Goal: Information Seeking & Learning: Learn about a topic

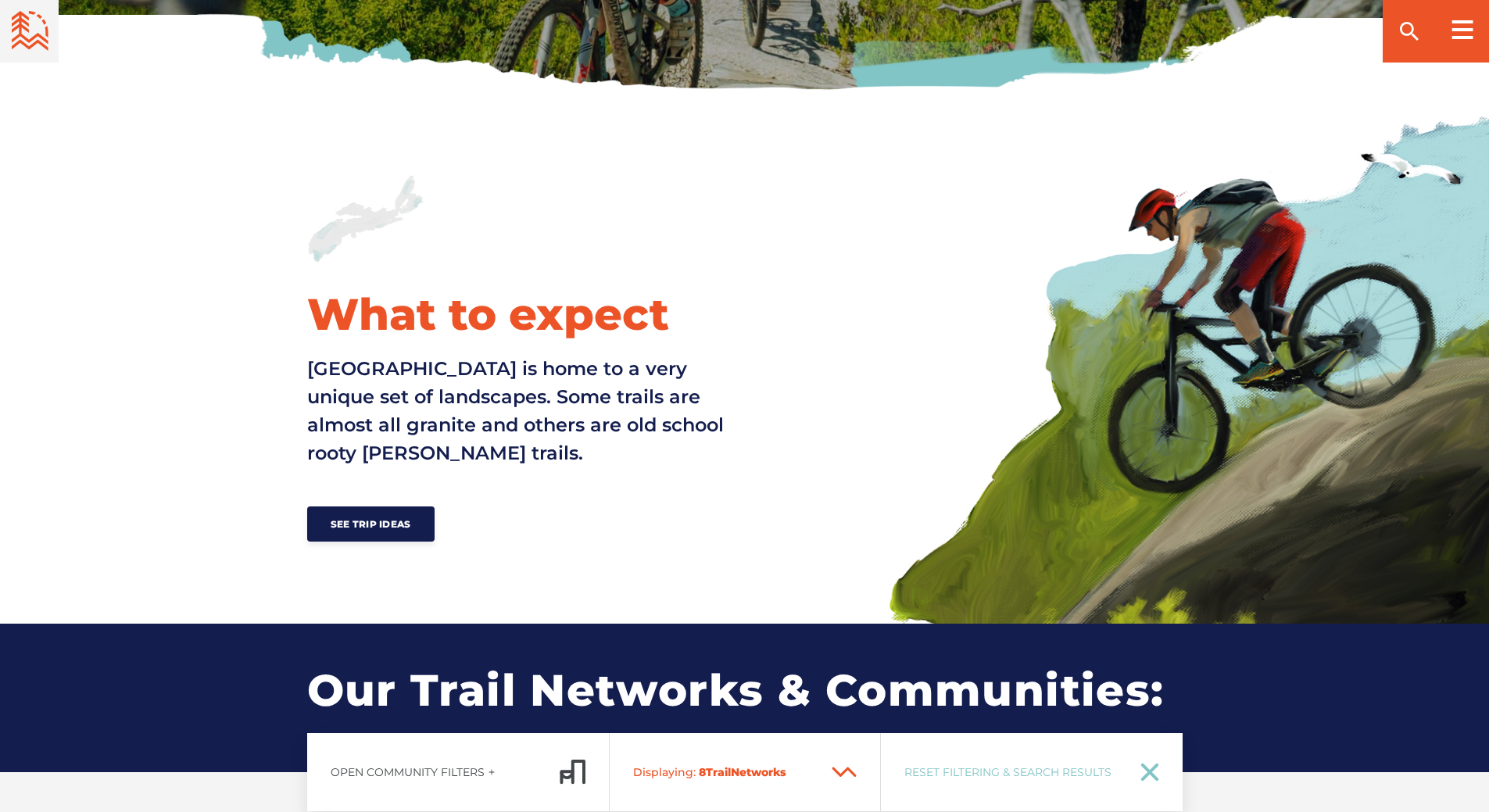
scroll to position [234, 0]
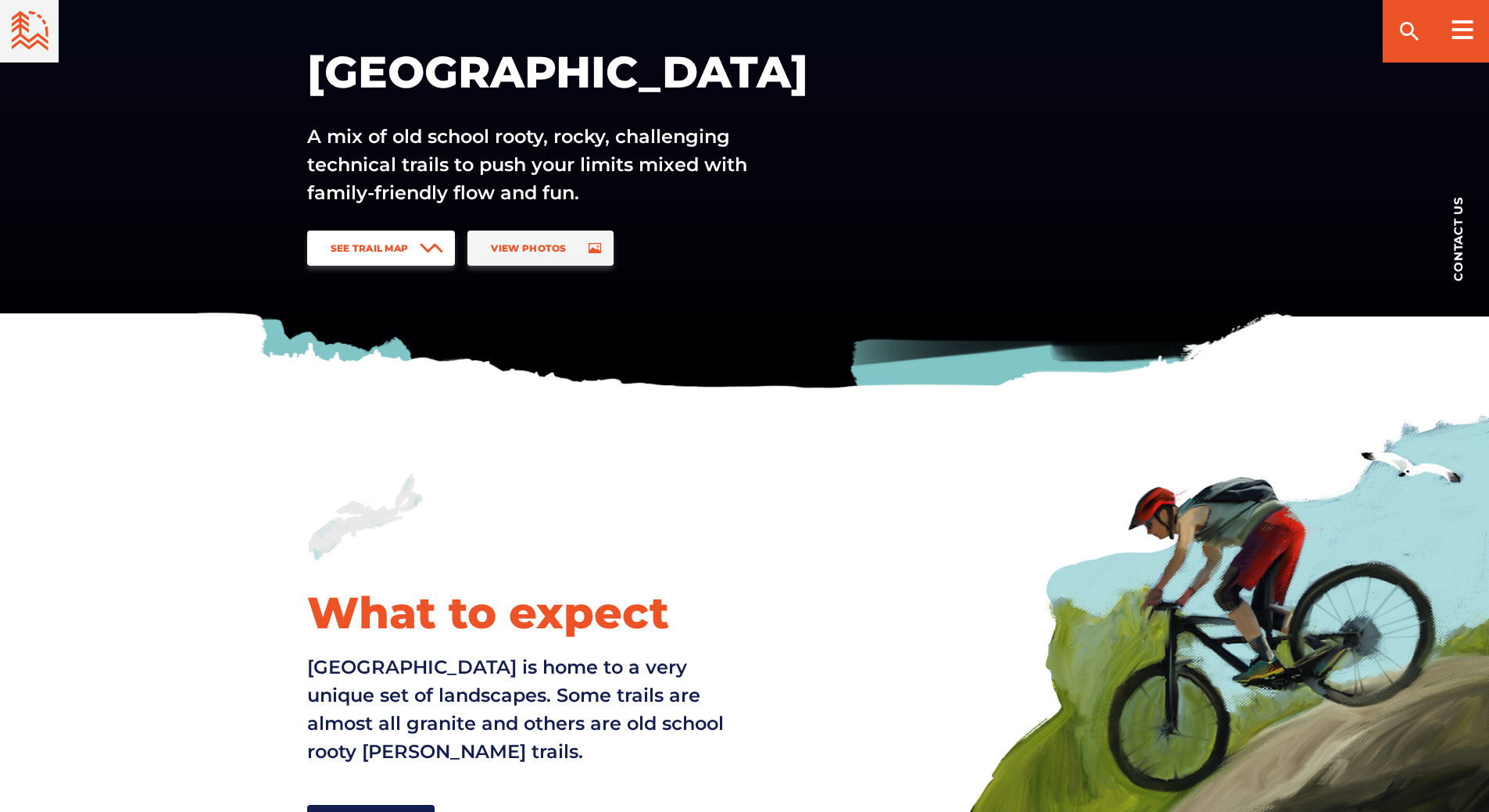
click at [412, 256] on link "See Trail Map" at bounding box center [382, 247] width 149 height 35
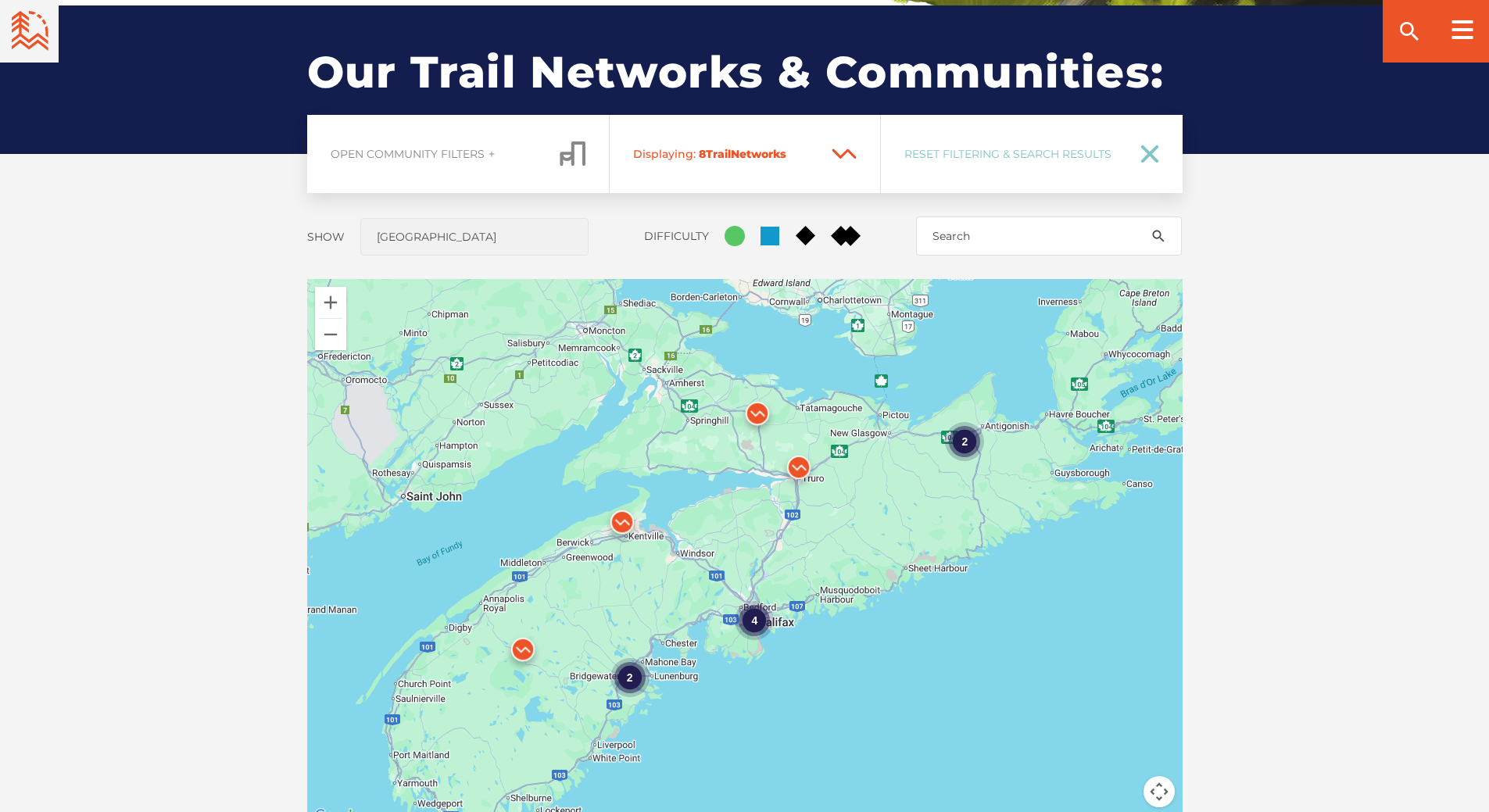
scroll to position [1156, 0]
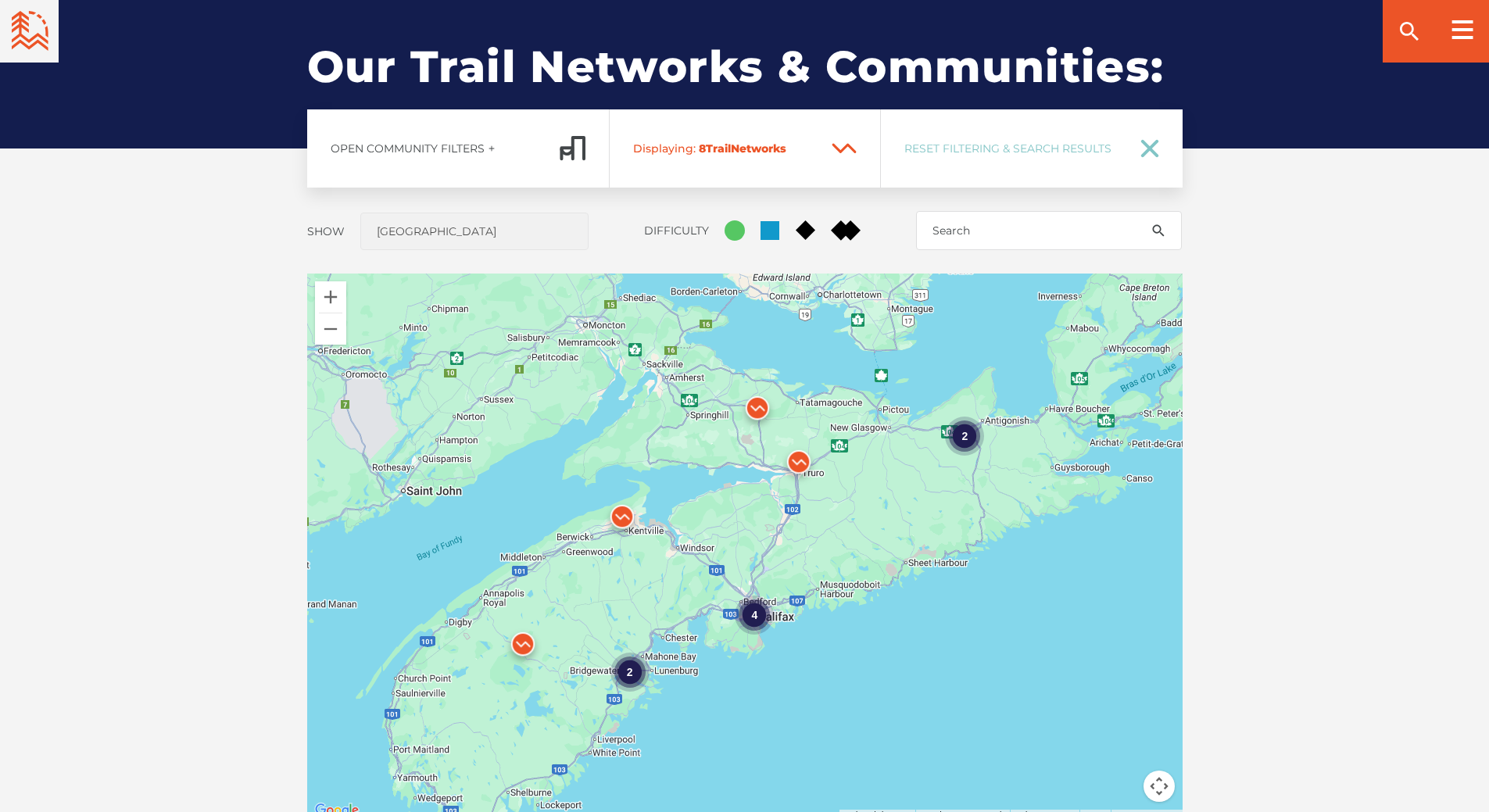
click at [749, 620] on div "4" at bounding box center [754, 615] width 39 height 39
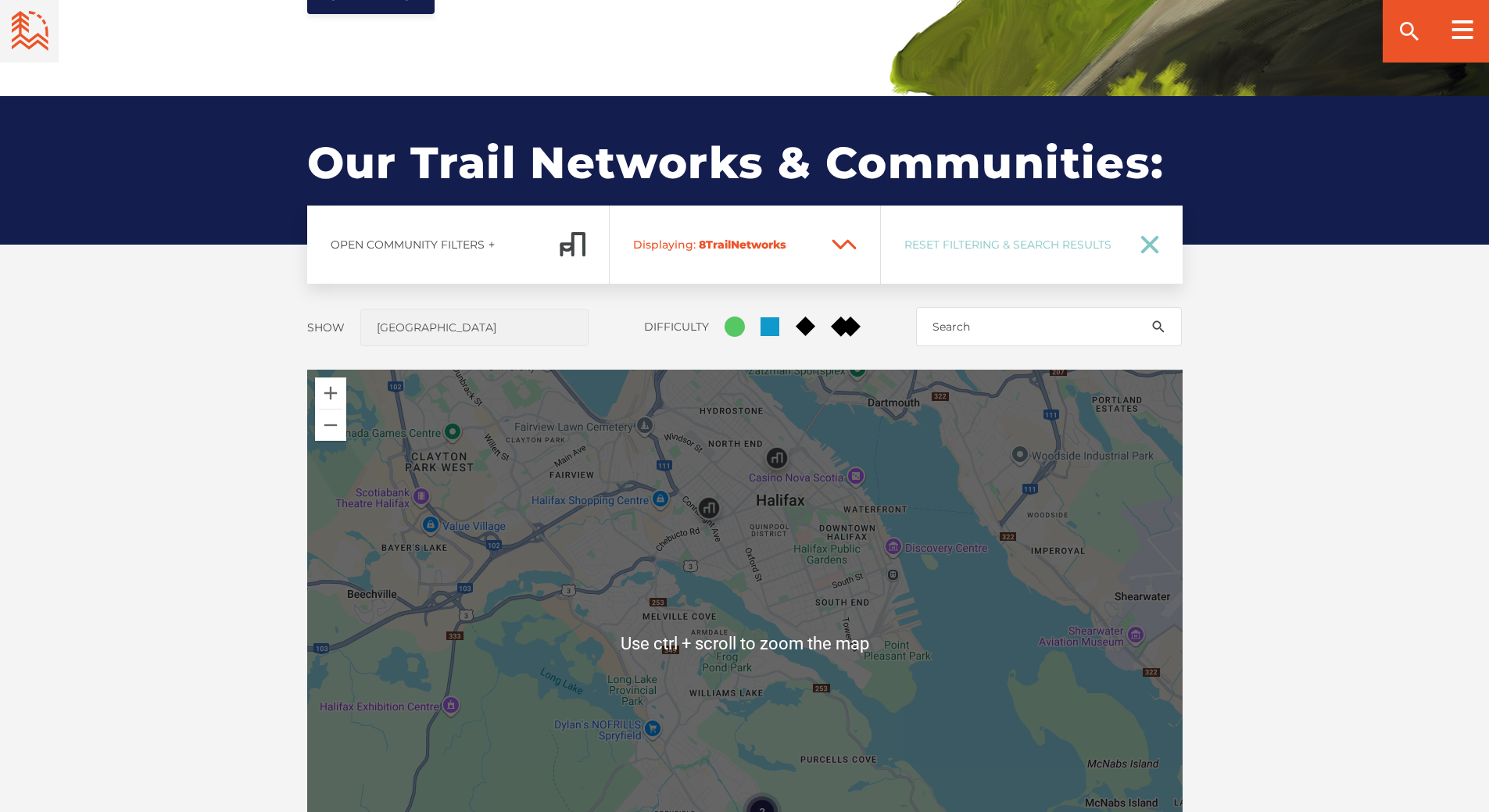
scroll to position [1000, 0]
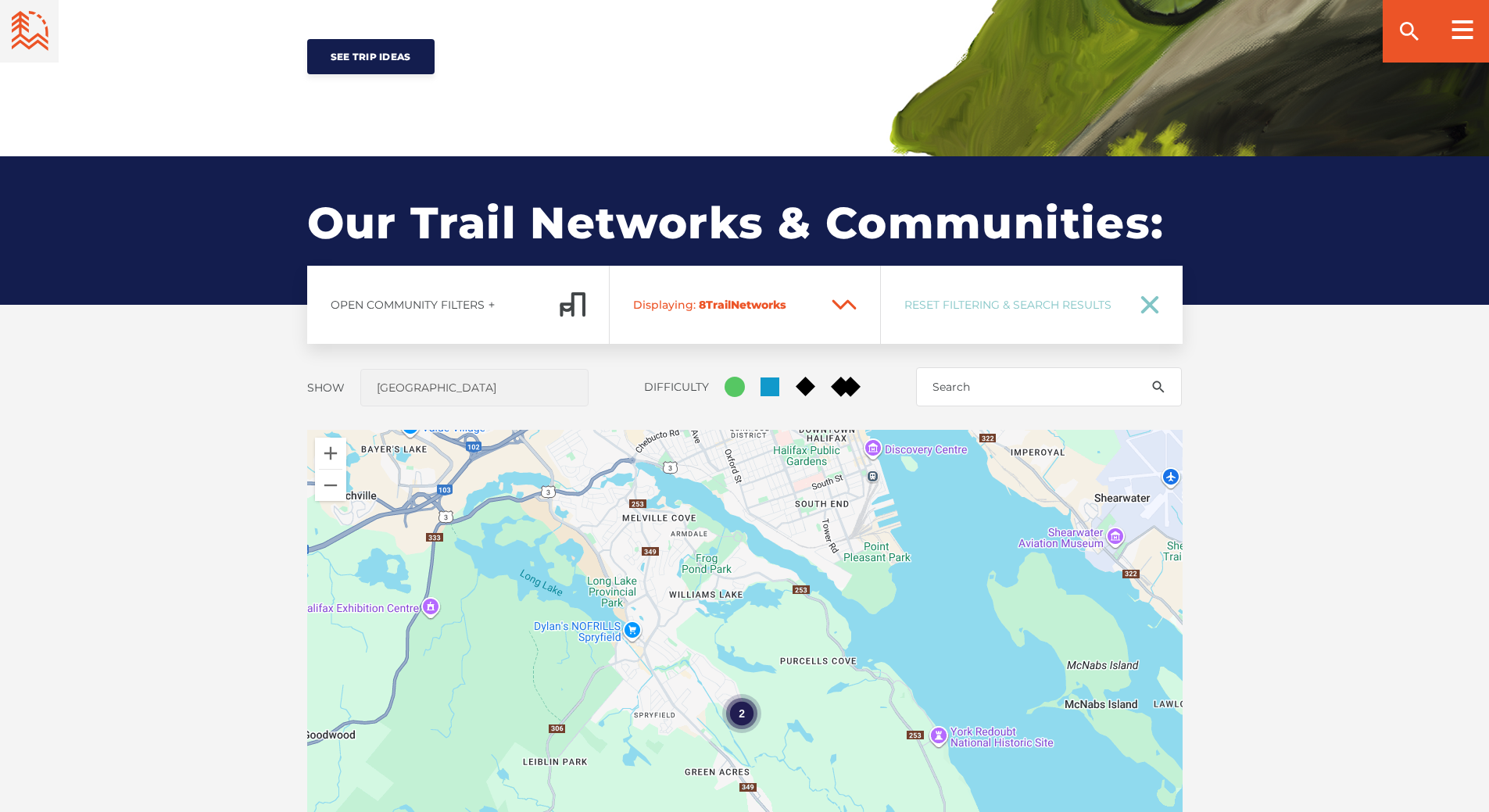
drag, startPoint x: 821, startPoint y: 640, endPoint x: 801, endPoint y: 477, distance: 164.2
click at [801, 477] on div "2" at bounding box center [745, 703] width 876 height 547
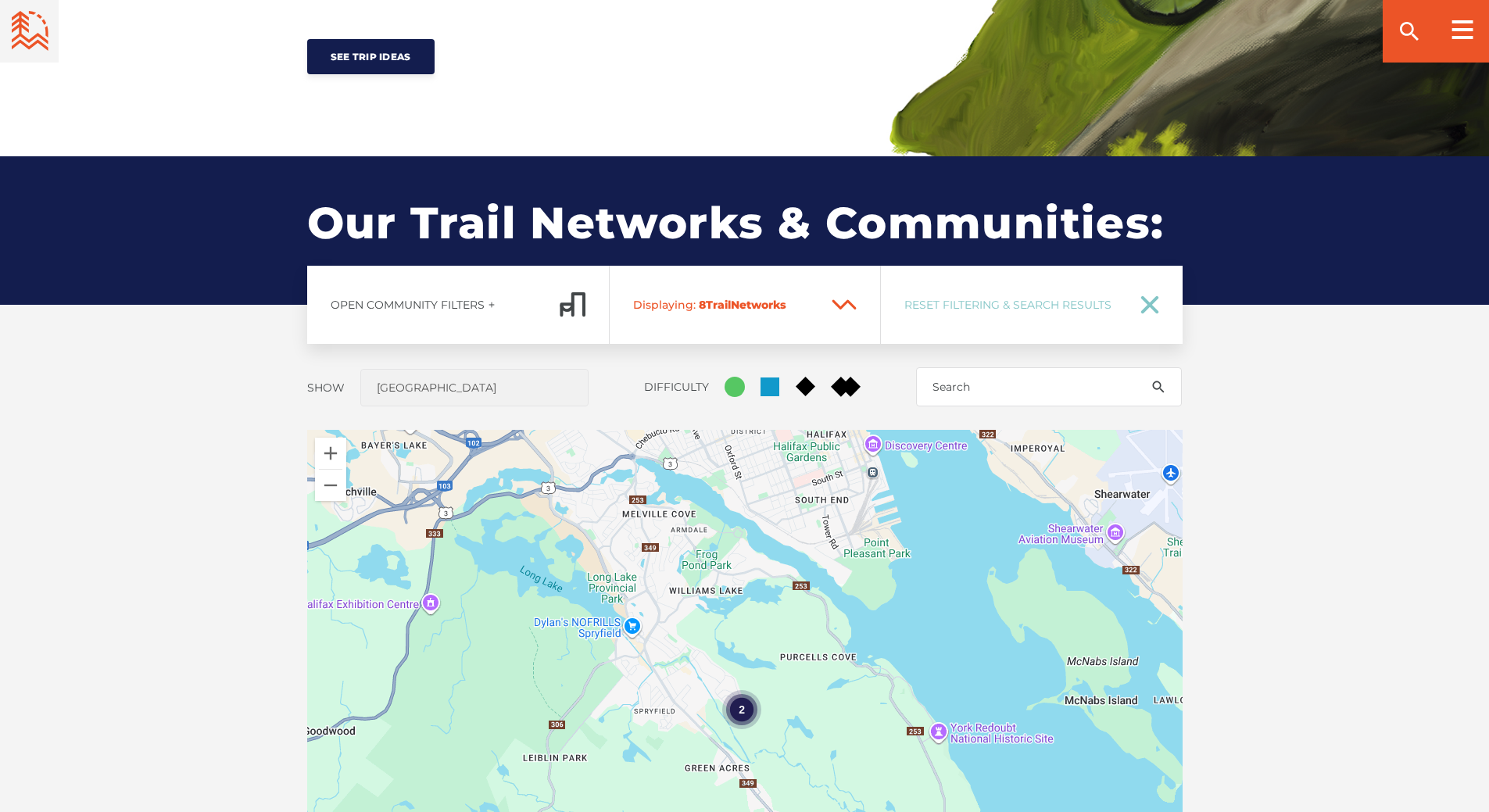
click at [748, 719] on div "2" at bounding box center [741, 709] width 39 height 39
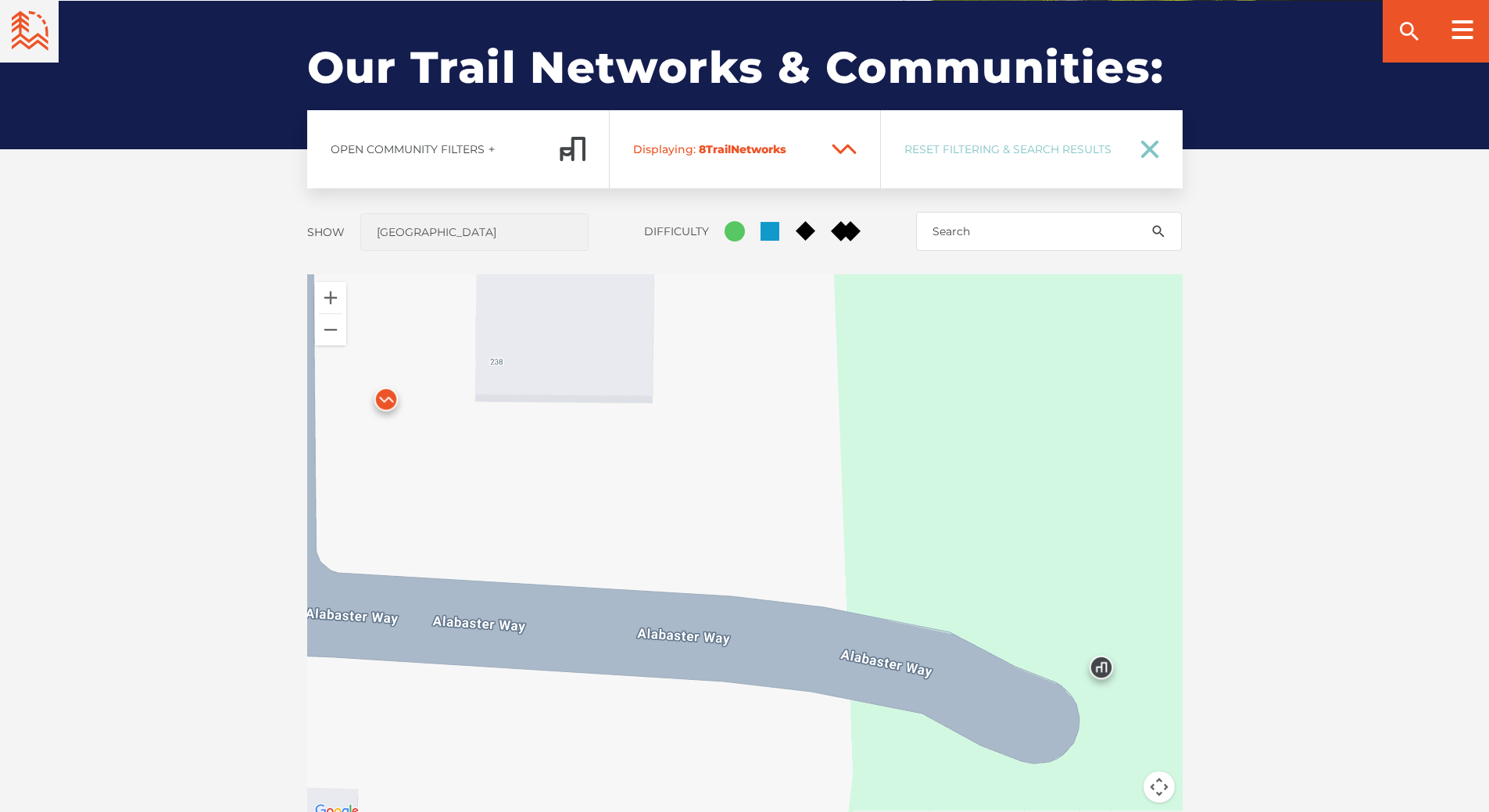
scroll to position [1156, 0]
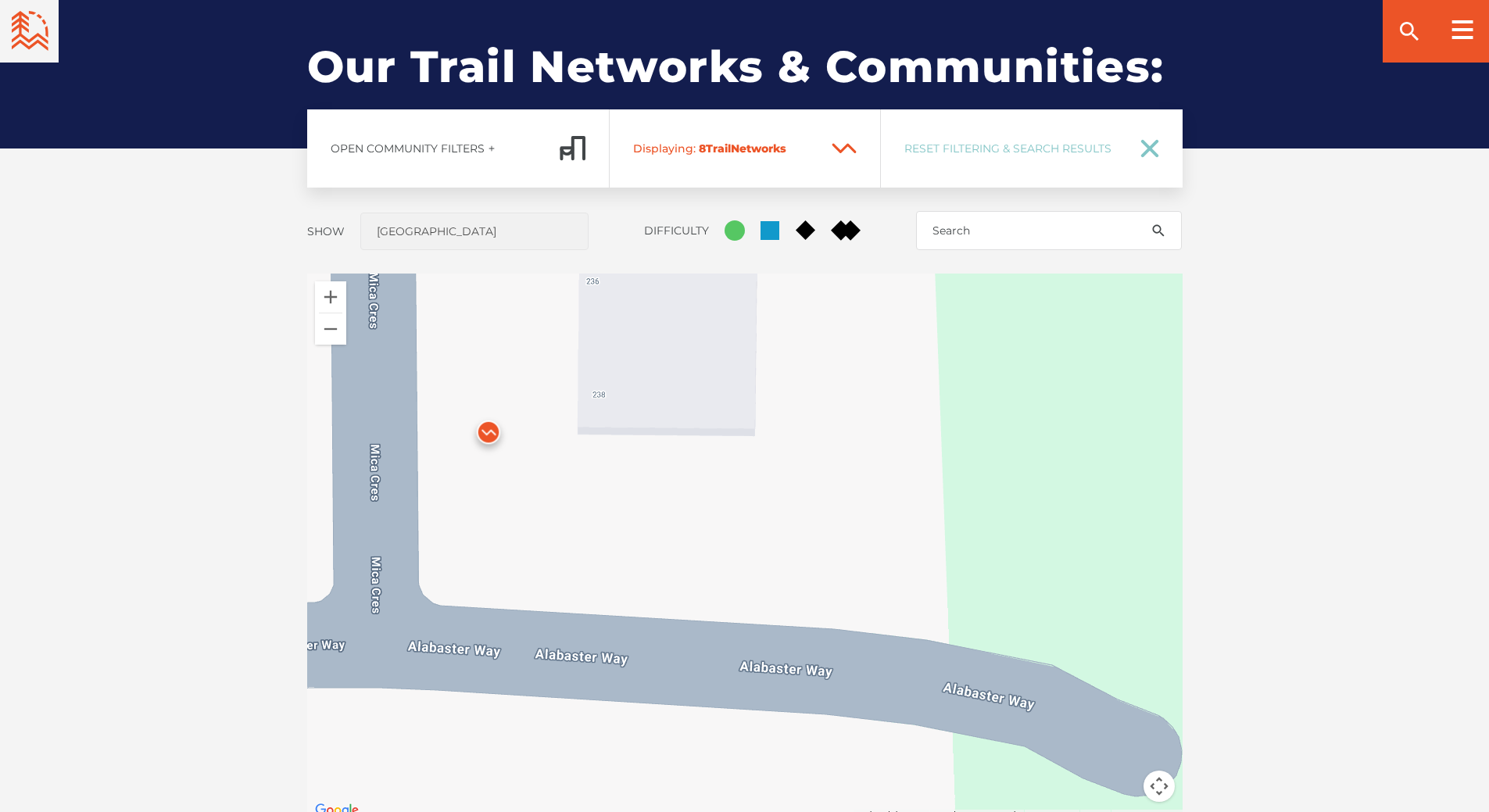
drag, startPoint x: 704, startPoint y: 436, endPoint x: 557, endPoint y: 477, distance: 152.6
click at [792, 455] on div at bounding box center [745, 547] width 876 height 547
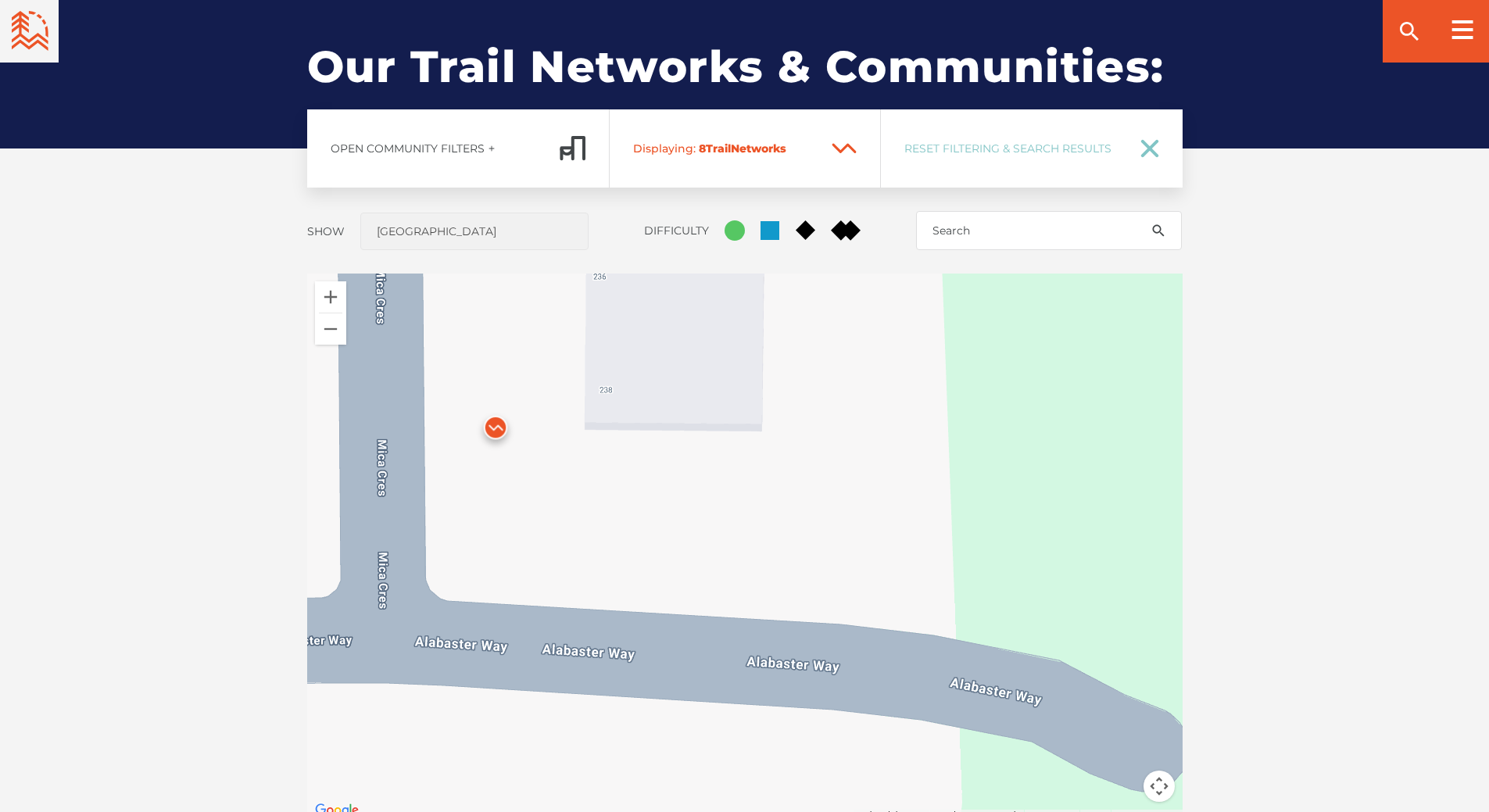
click at [494, 429] on img at bounding box center [495, 430] width 47 height 47
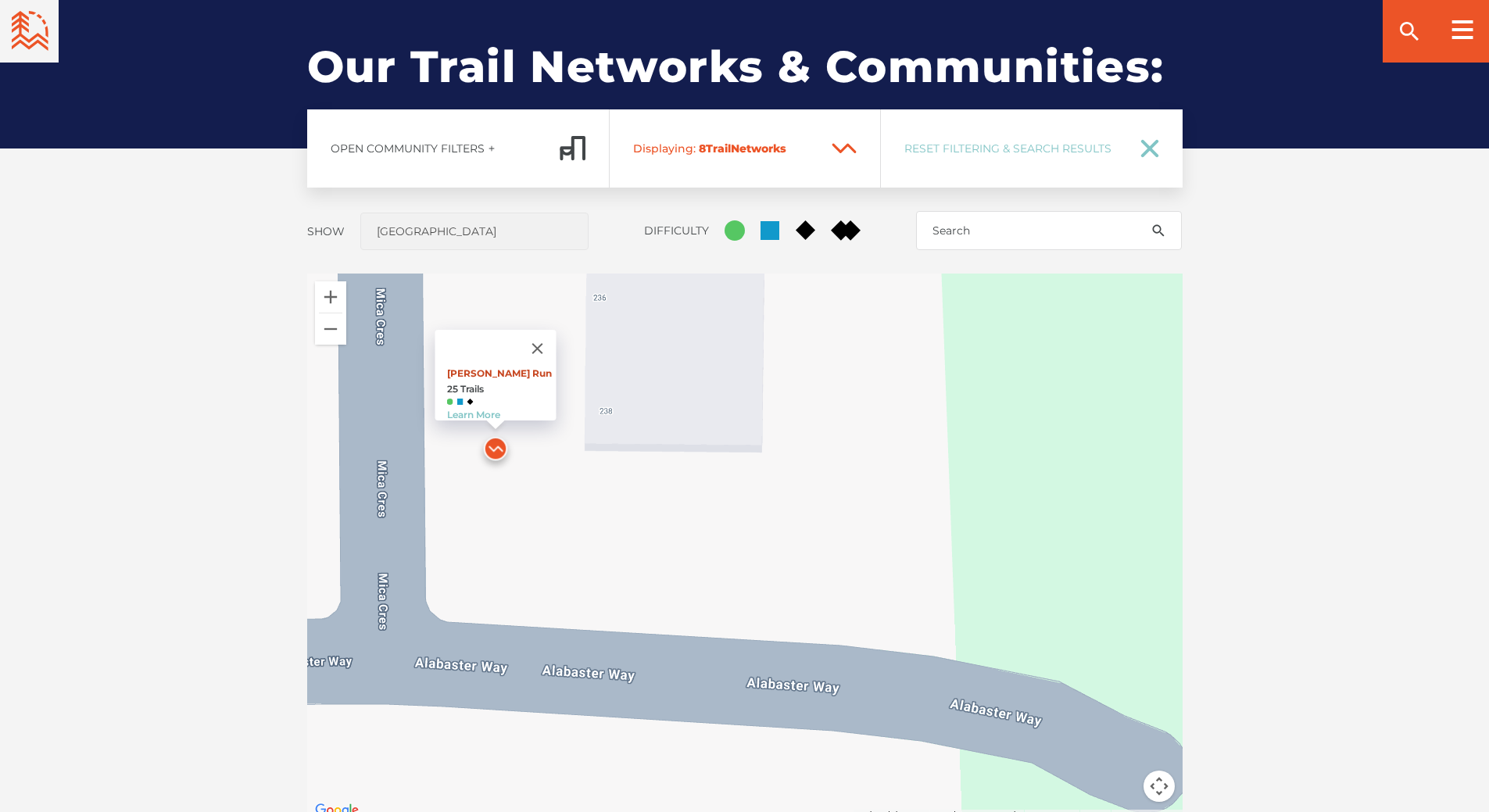
click at [481, 367] on link "[PERSON_NAME] Run" at bounding box center [499, 373] width 105 height 12
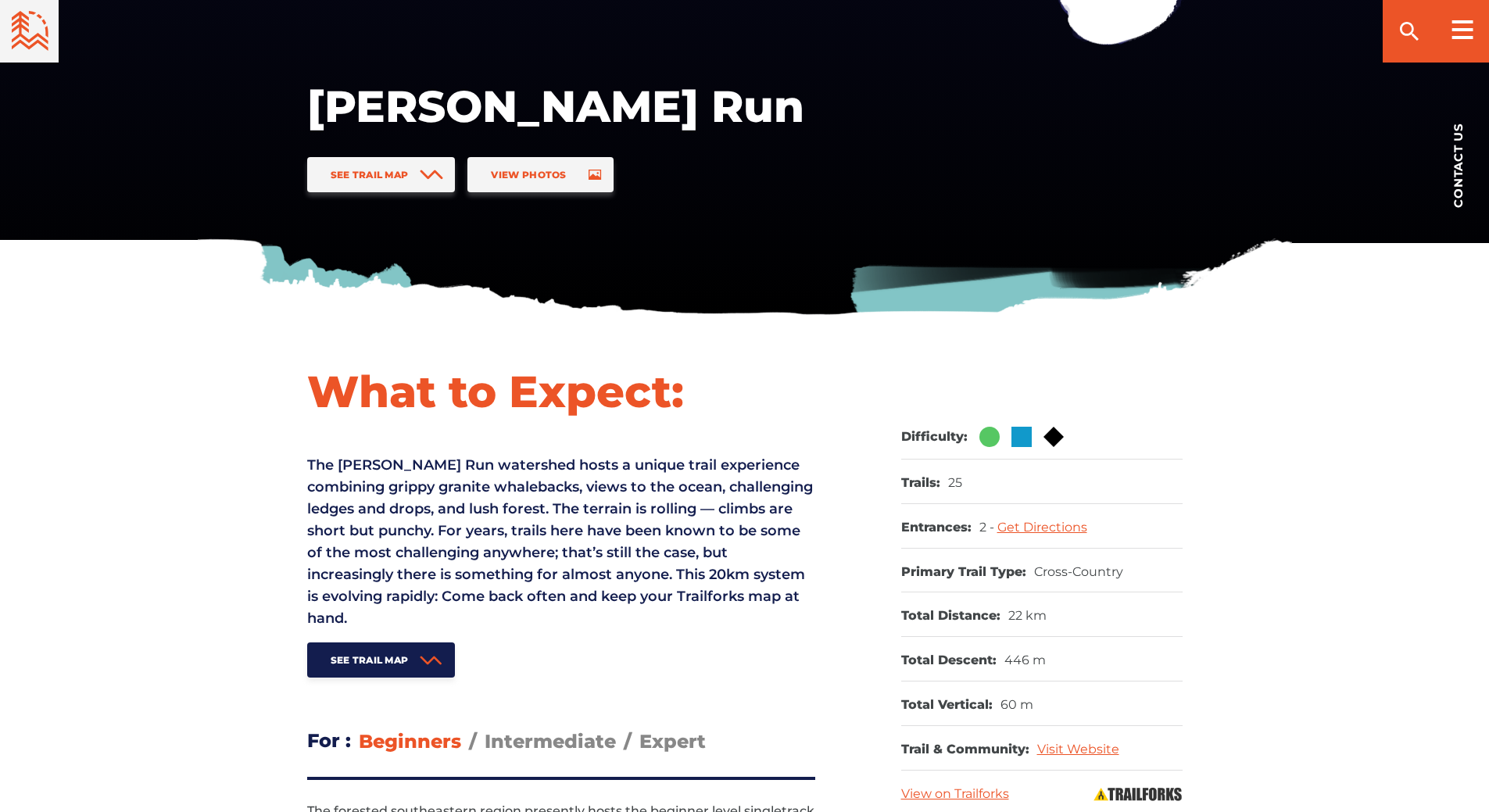
scroll to position [312, 0]
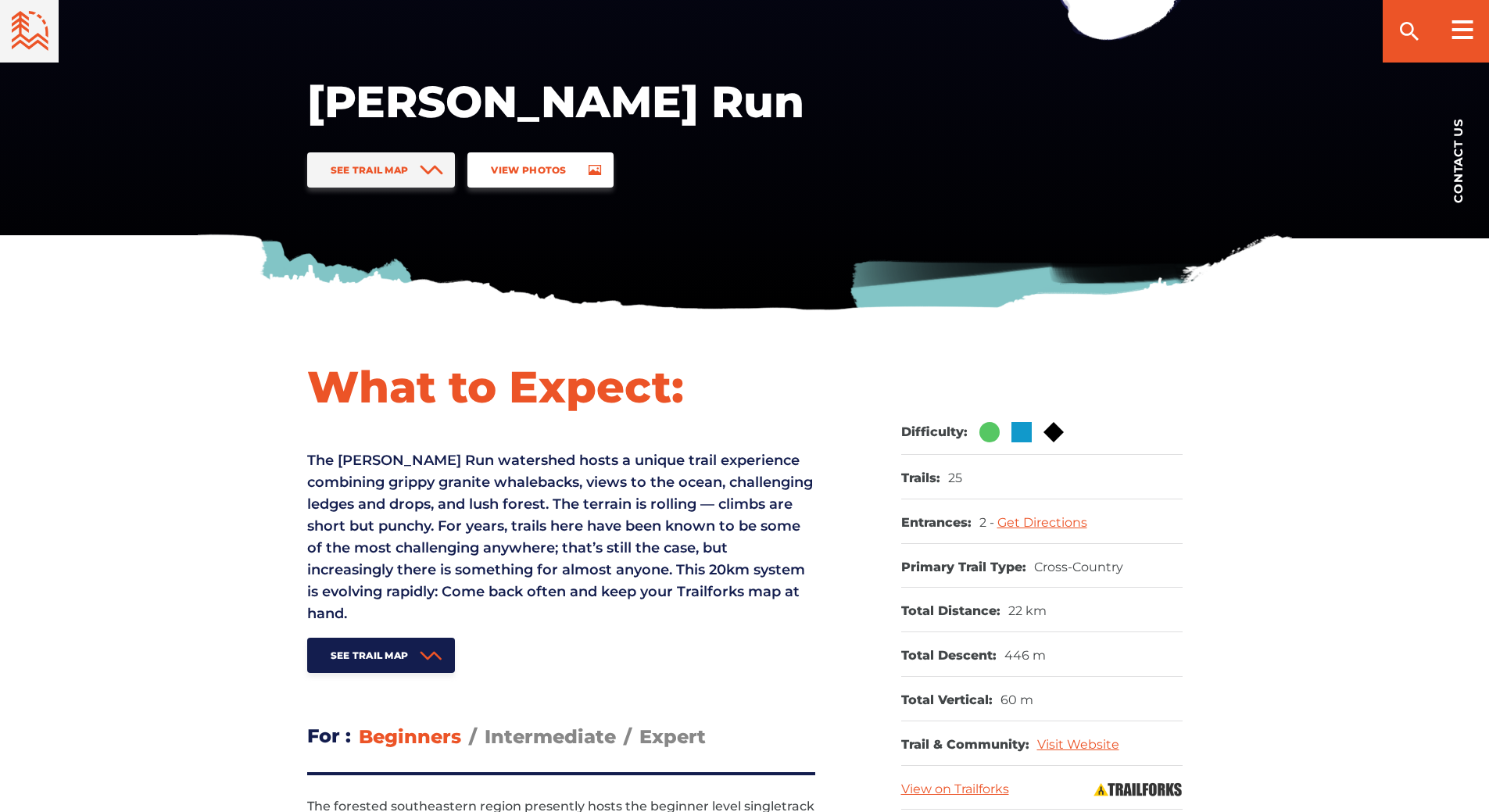
click at [562, 167] on span "View Photos" at bounding box center [529, 171] width 75 height 12
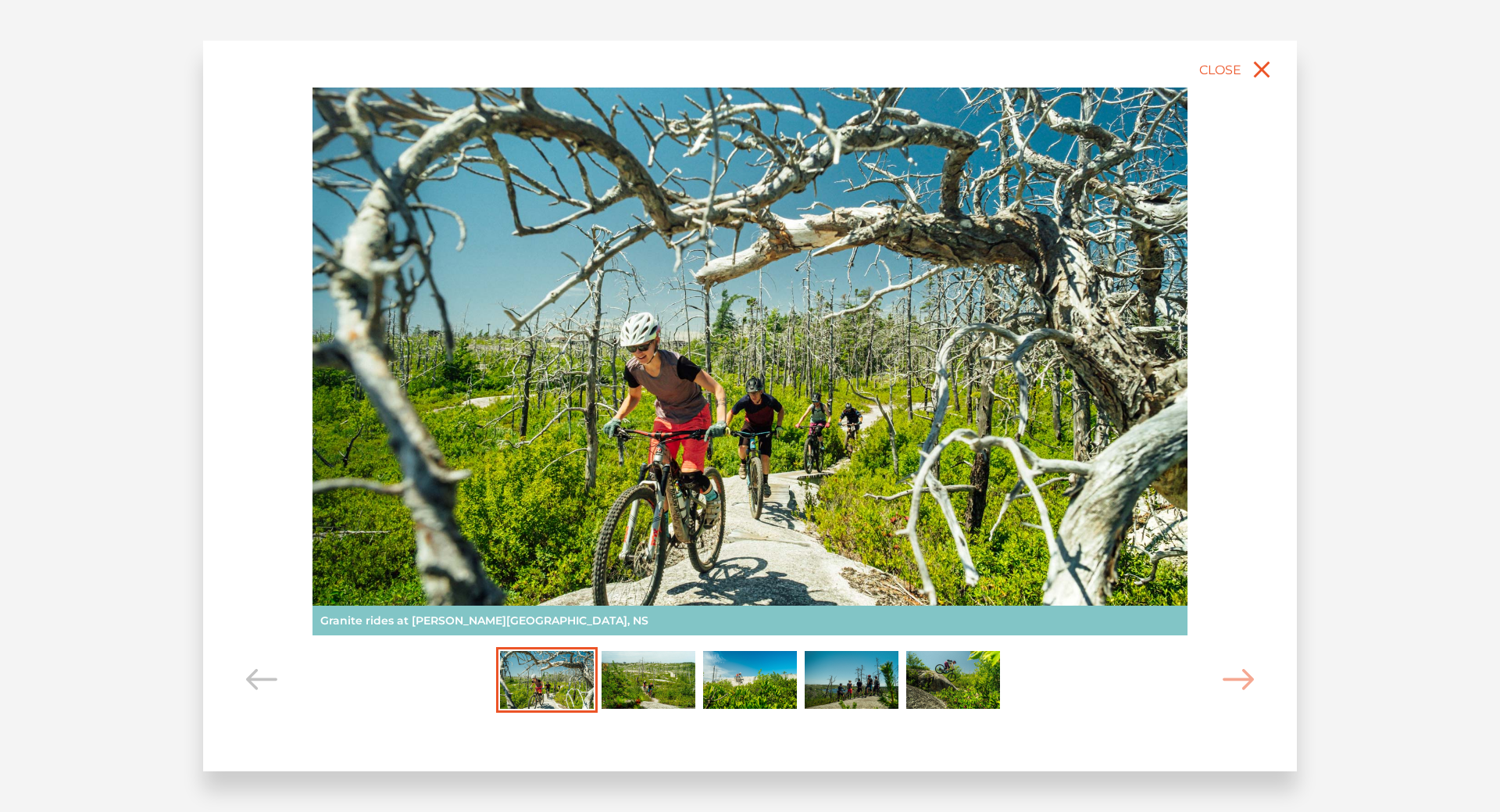
click at [660, 671] on img "Carousel Page 2" at bounding box center [648, 679] width 94 height 58
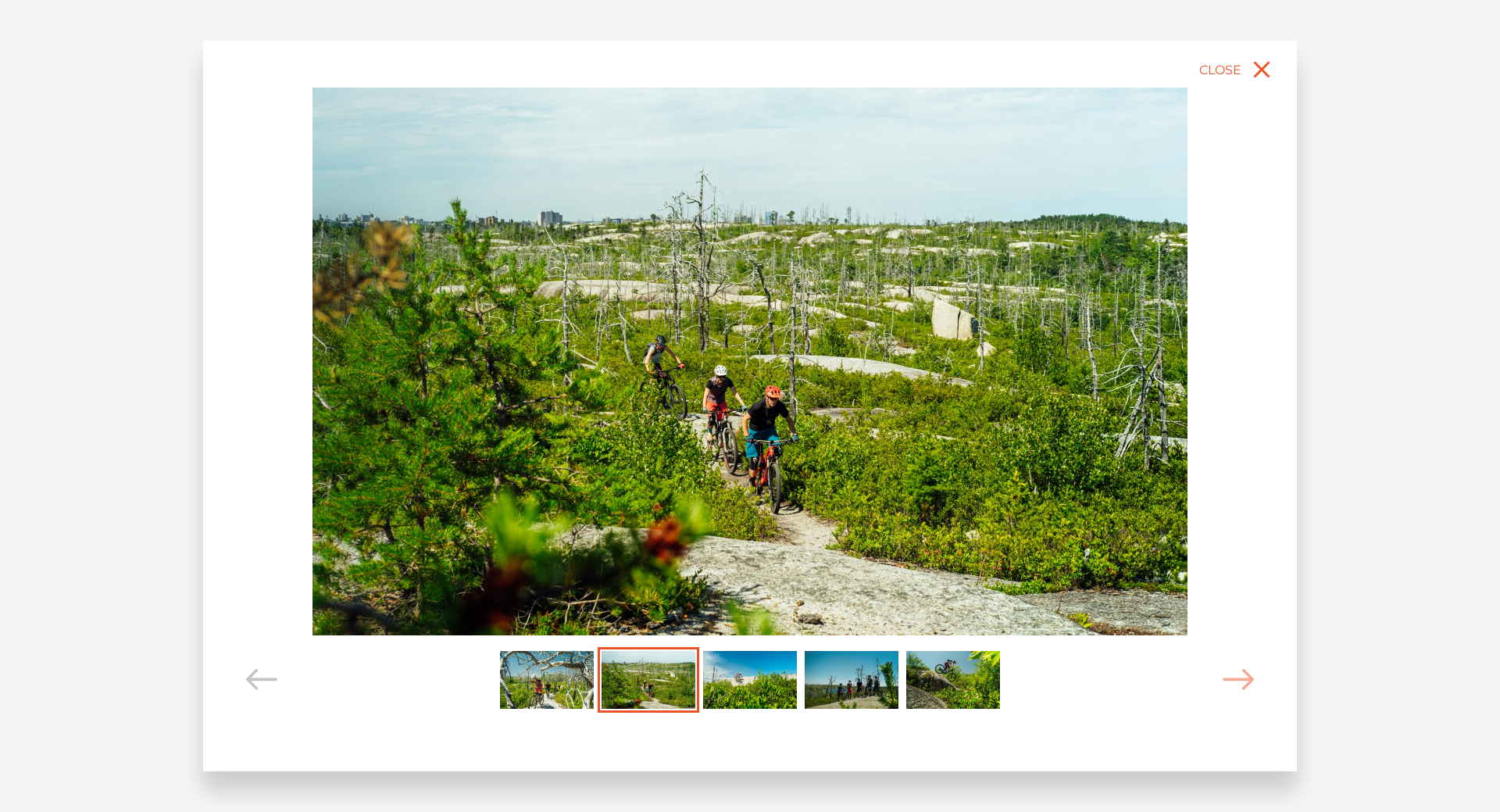
click at [768, 693] on img "Carousel Page 3" at bounding box center [750, 679] width 94 height 58
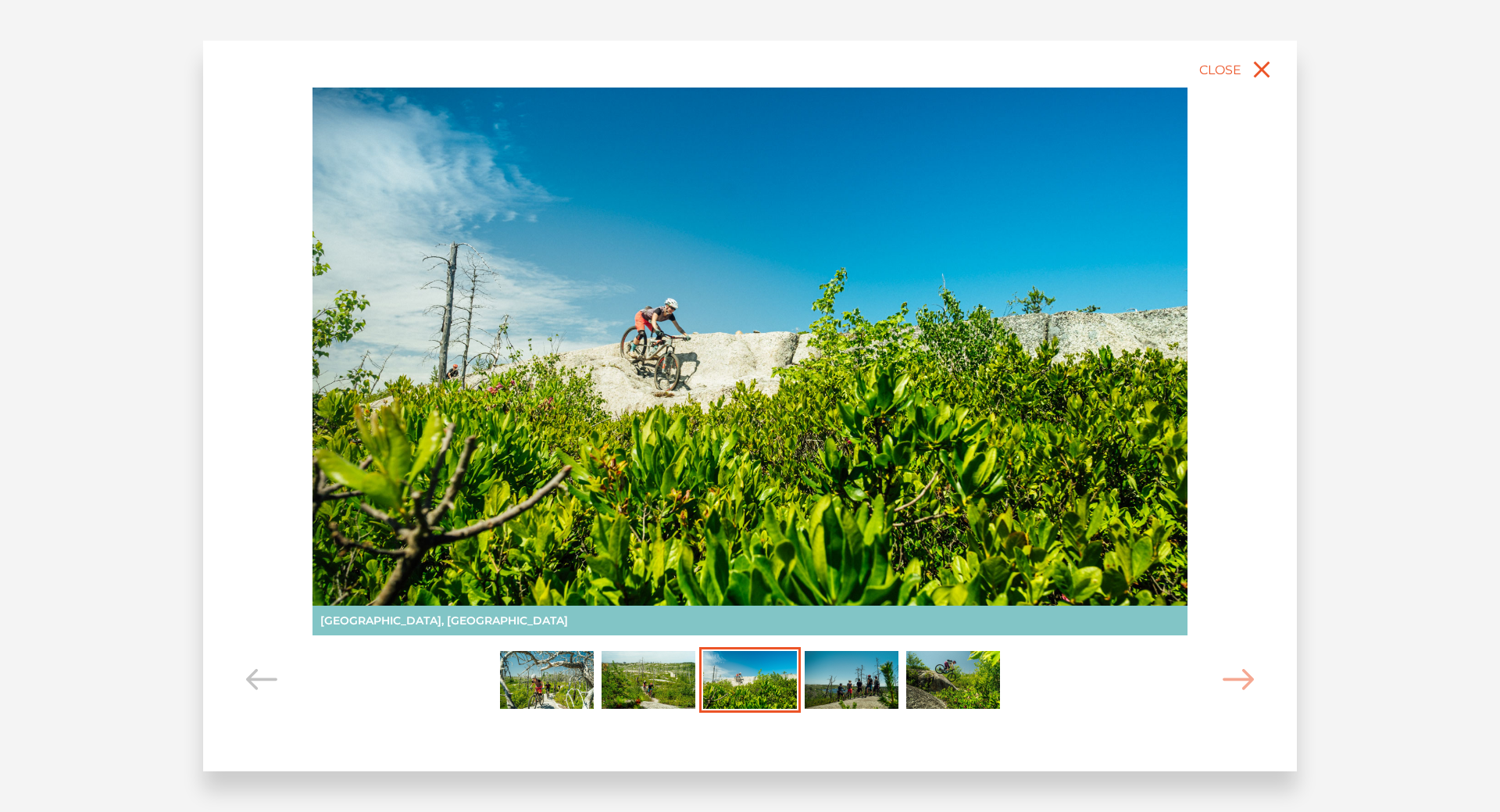
click at [836, 681] on img "Carousel Page 4" at bounding box center [852, 679] width 94 height 58
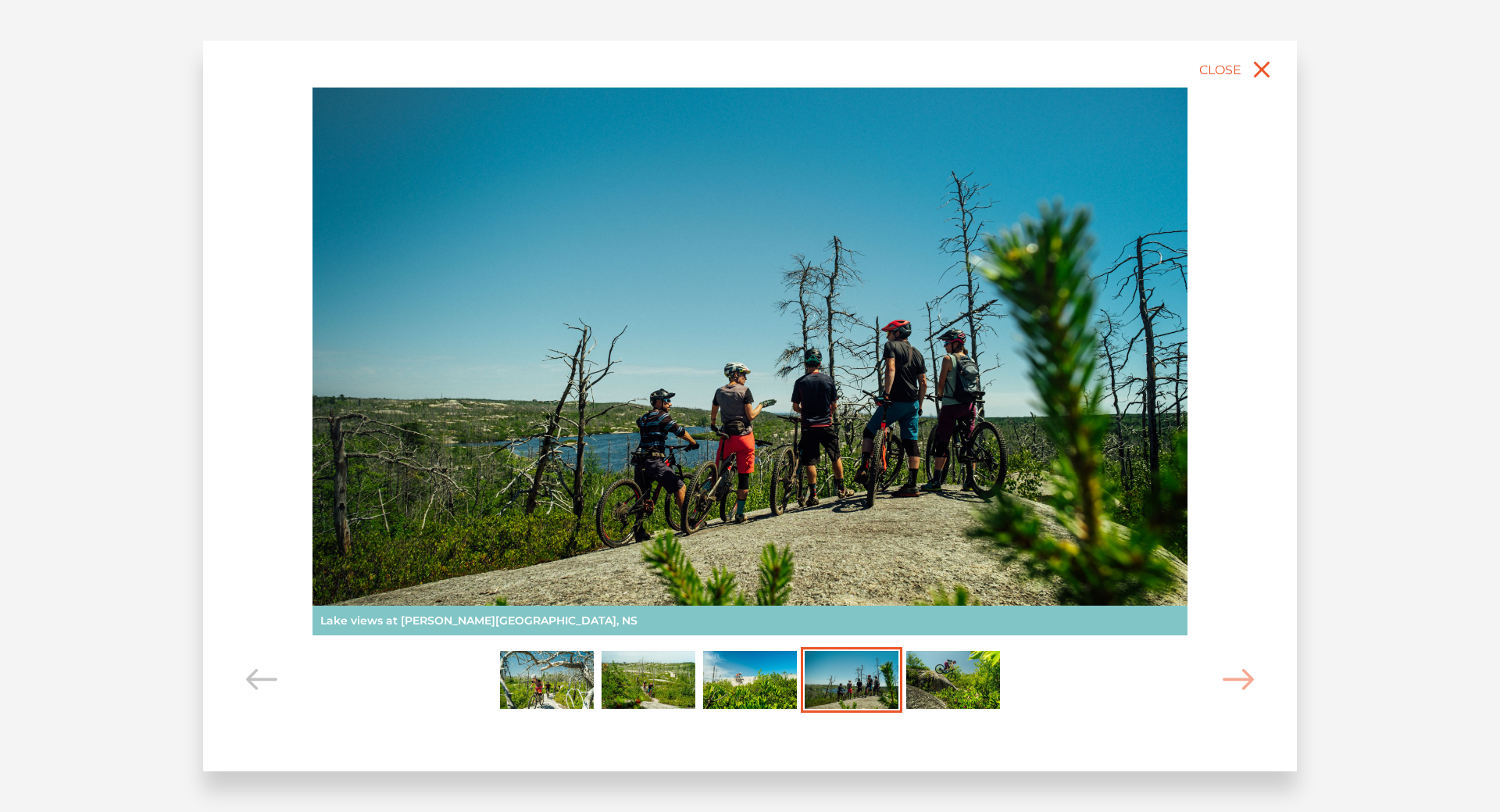
click at [966, 660] on img "Carousel Page 5" at bounding box center [953, 679] width 94 height 58
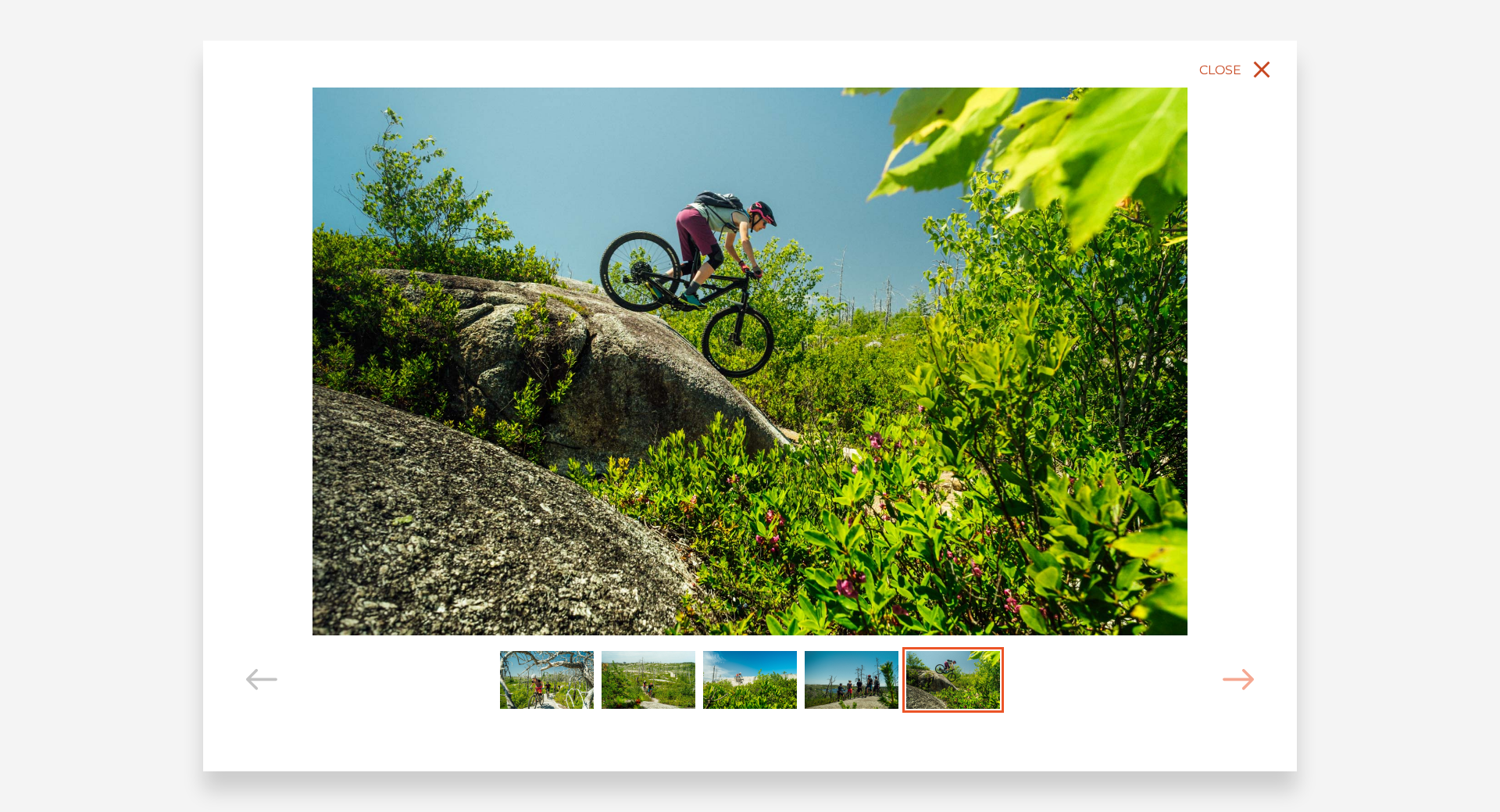
click at [1241, 73] on span "Close" at bounding box center [1220, 69] width 43 height 15
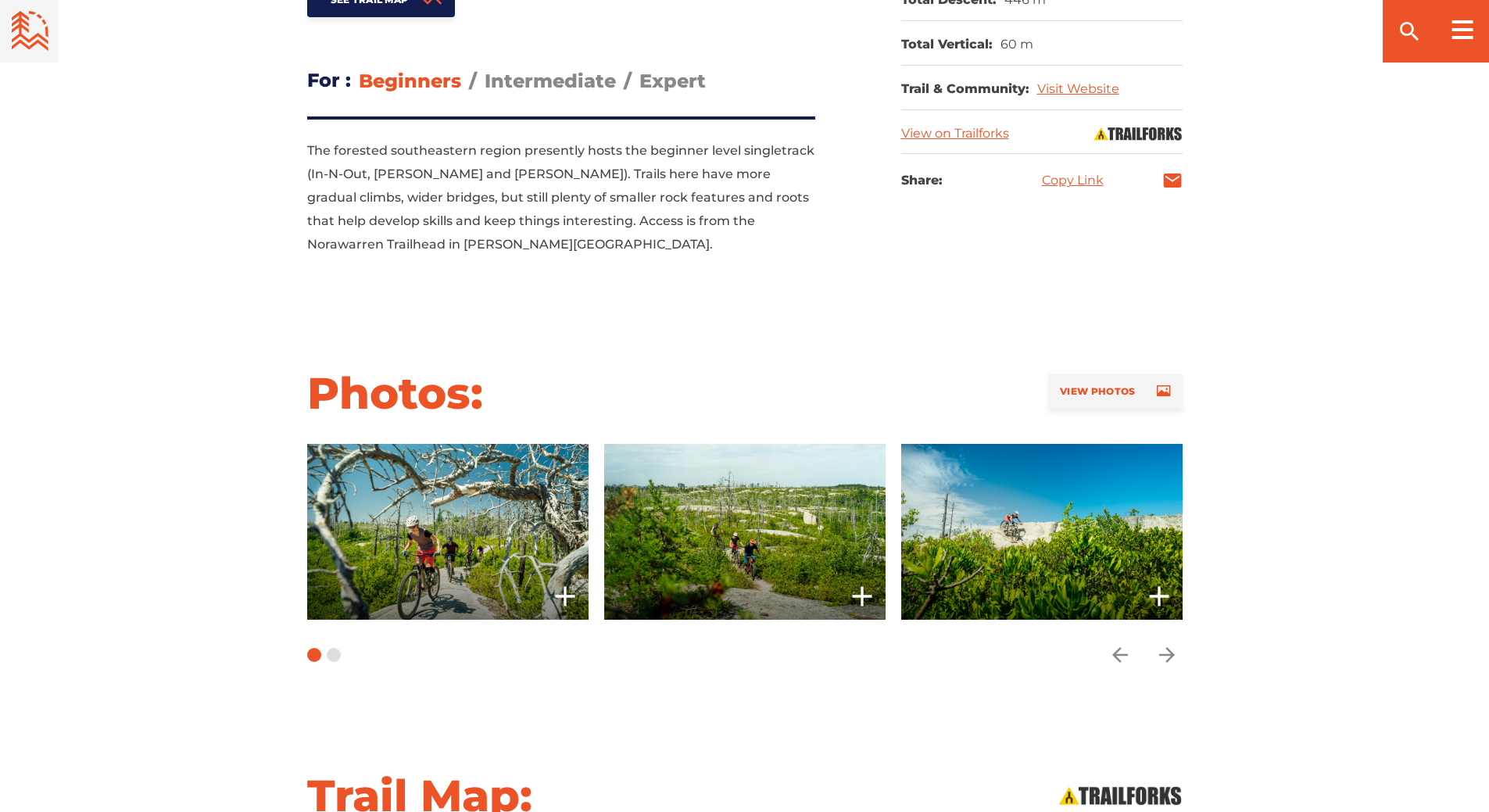
scroll to position [1250, 0]
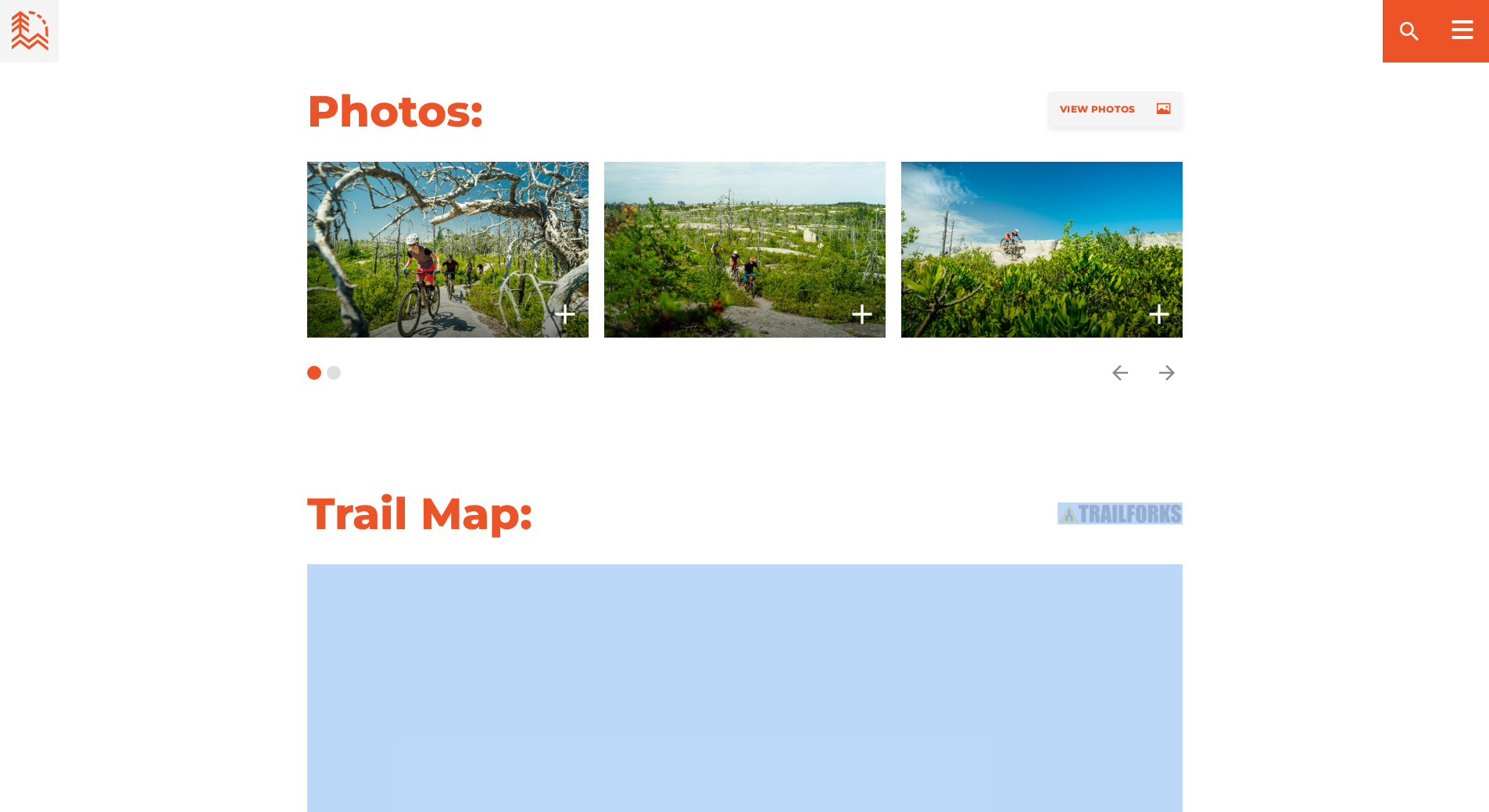
drag, startPoint x: 1357, startPoint y: 599, endPoint x: 1306, endPoint y: 390, distance: 215.1
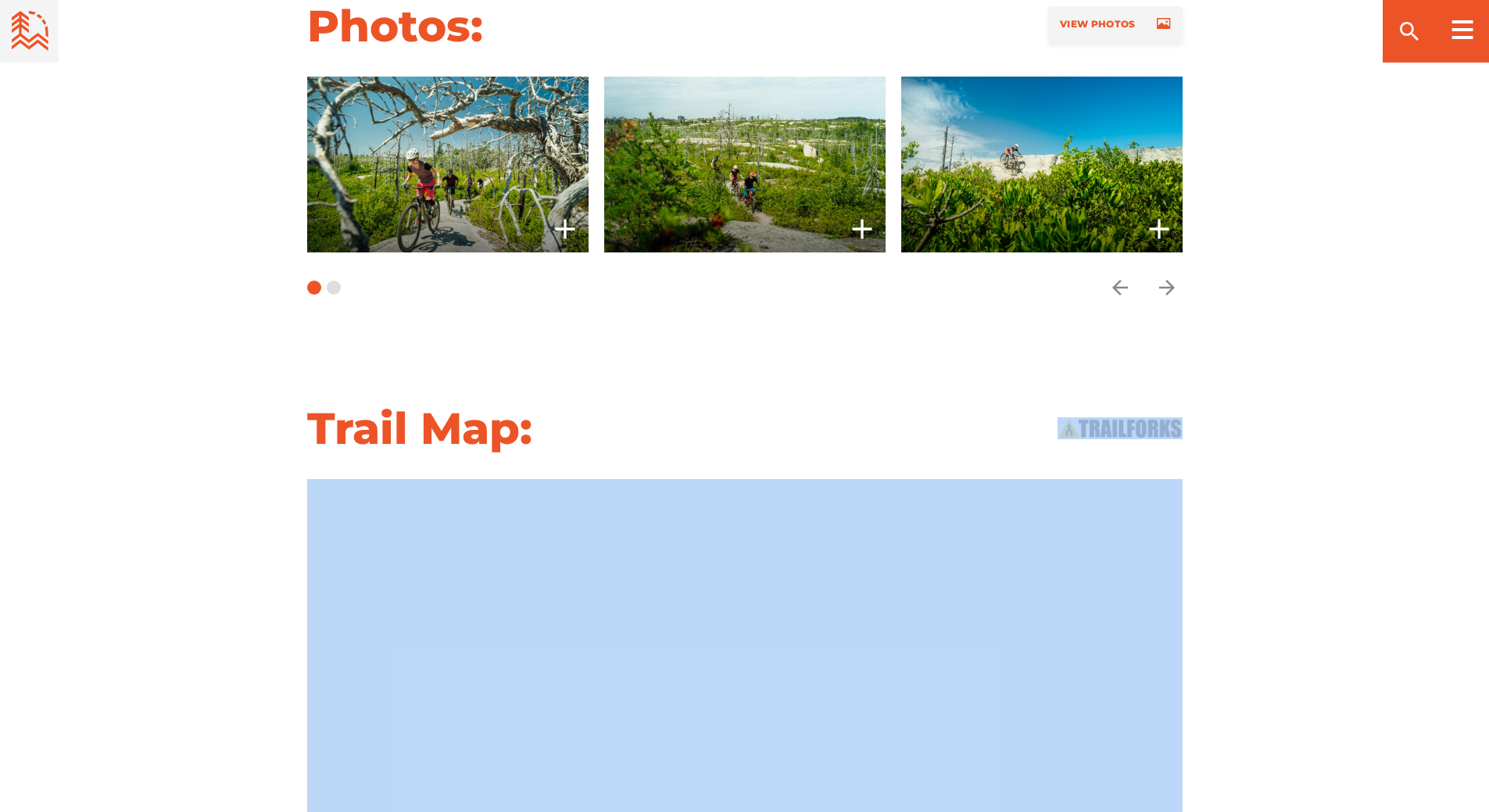
scroll to position [1484, 0]
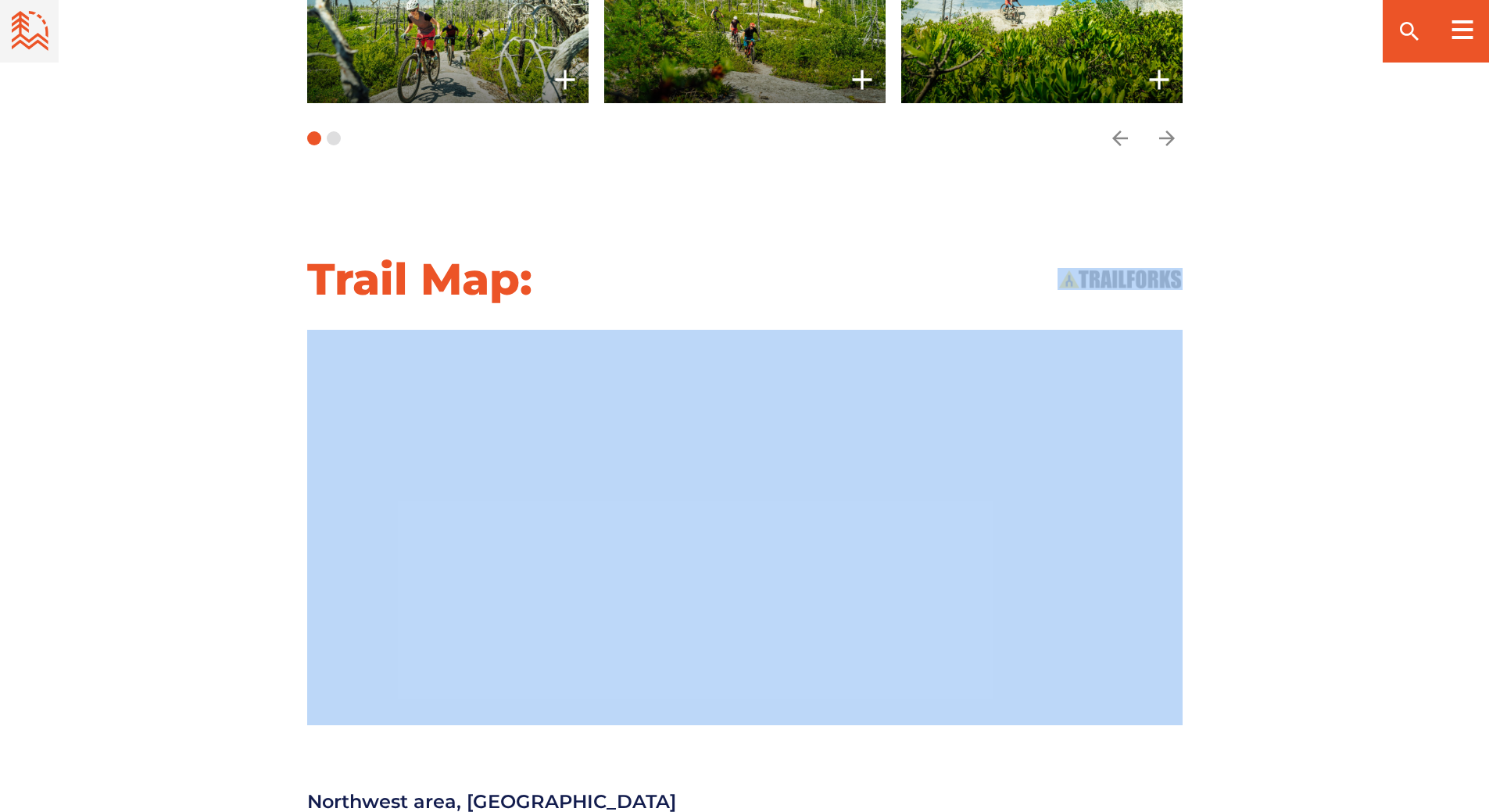
drag, startPoint x: 1259, startPoint y: 397, endPoint x: 1149, endPoint y: 409, distance: 110.7
click at [1256, 399] on div at bounding box center [744, 527] width 1094 height 396
